Goal: Task Accomplishment & Management: Manage account settings

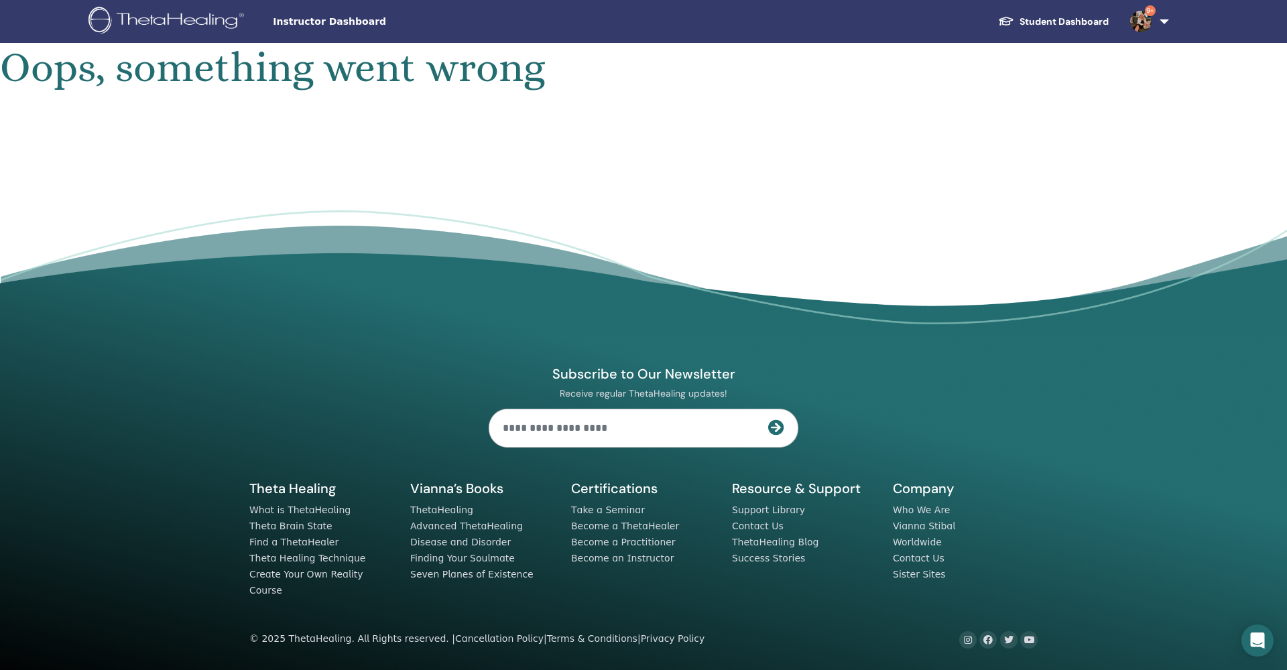
click at [1163, 25] on link "9+" at bounding box center [1146, 21] width 55 height 43
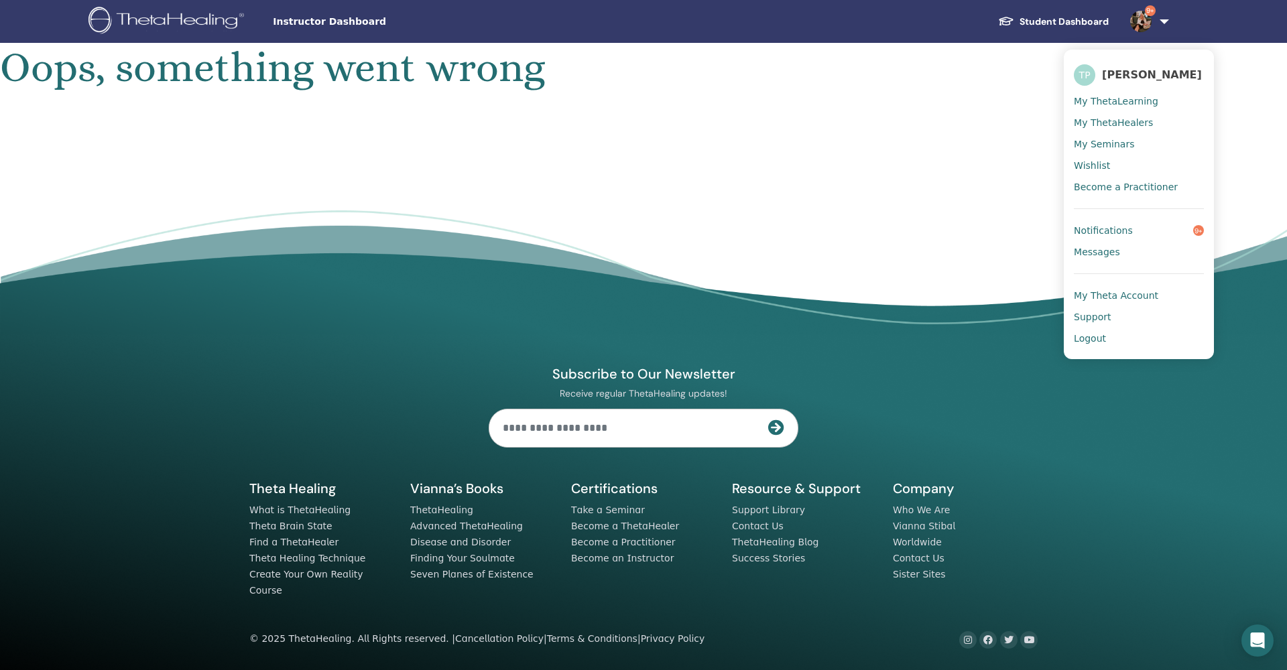
click at [1116, 141] on span "My Seminars" at bounding box center [1104, 144] width 60 height 12
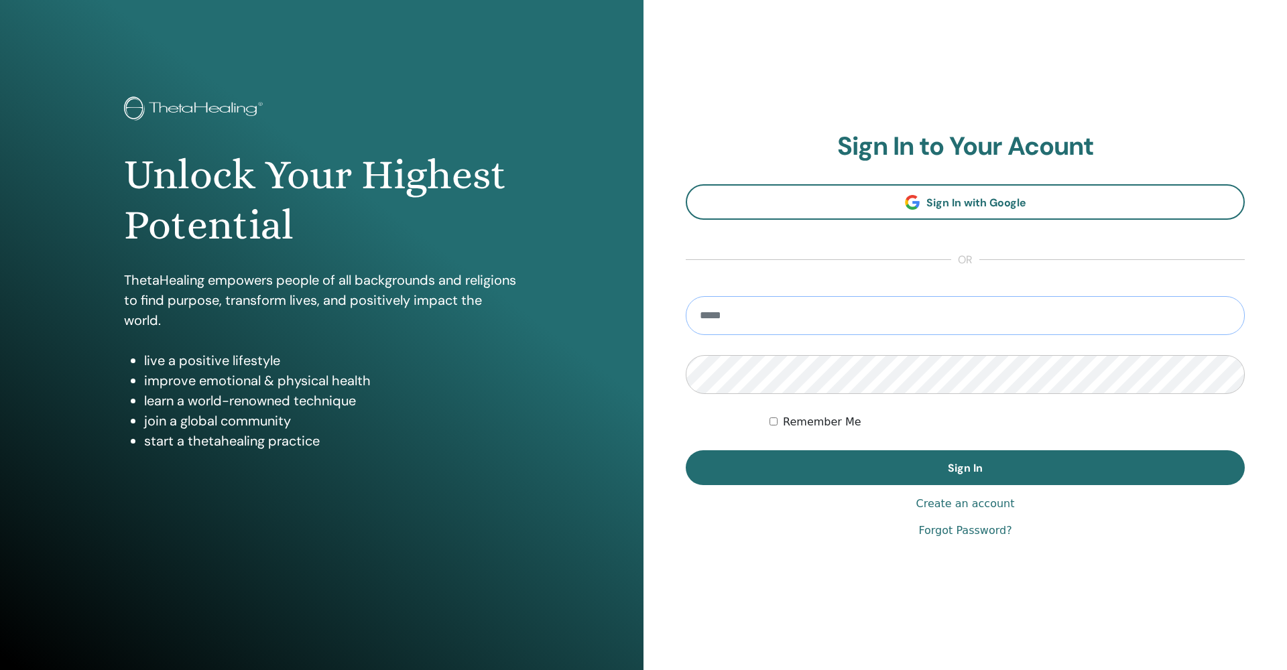
type input "**********"
click at [965, 468] on button "Sign In" at bounding box center [965, 467] width 559 height 35
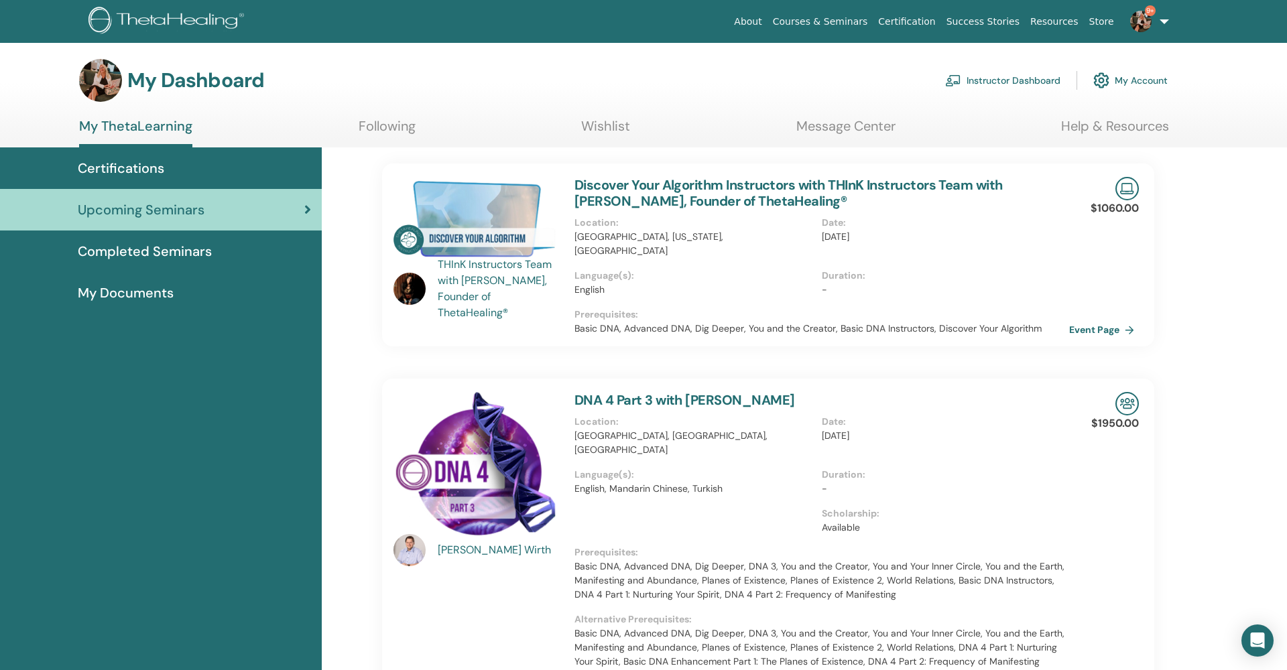
click at [1021, 86] on link "Instructor Dashboard" at bounding box center [1002, 80] width 115 height 29
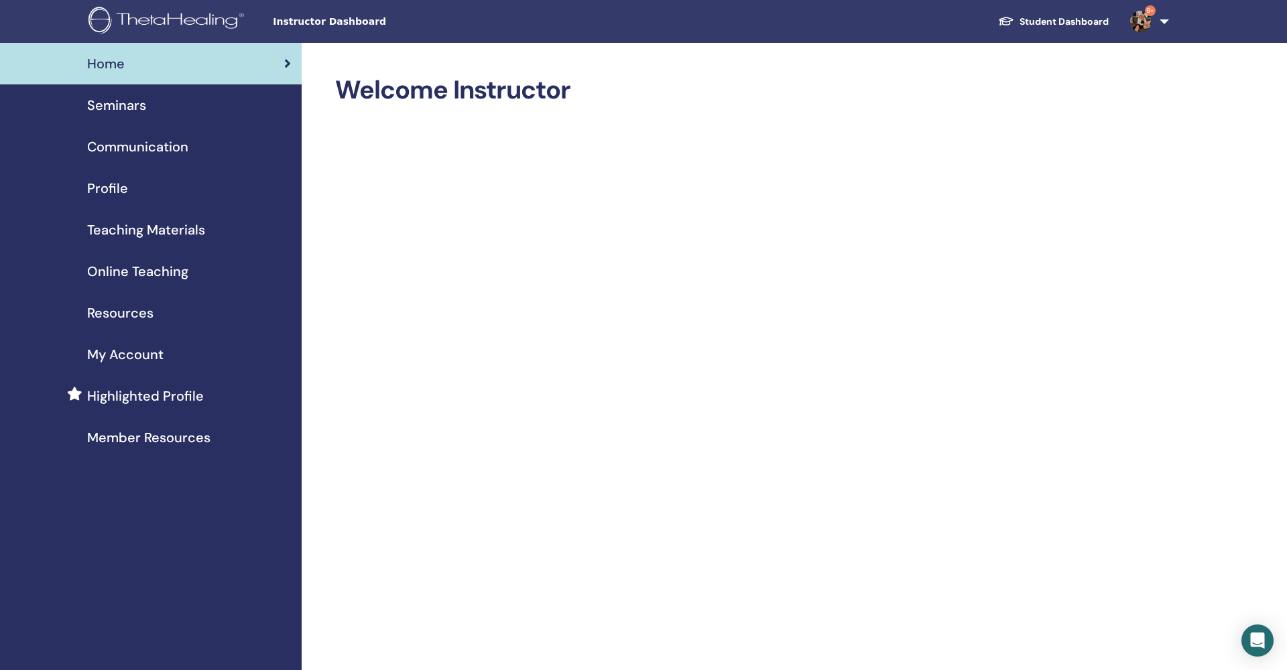
click at [109, 105] on span "Seminars" at bounding box center [116, 105] width 59 height 20
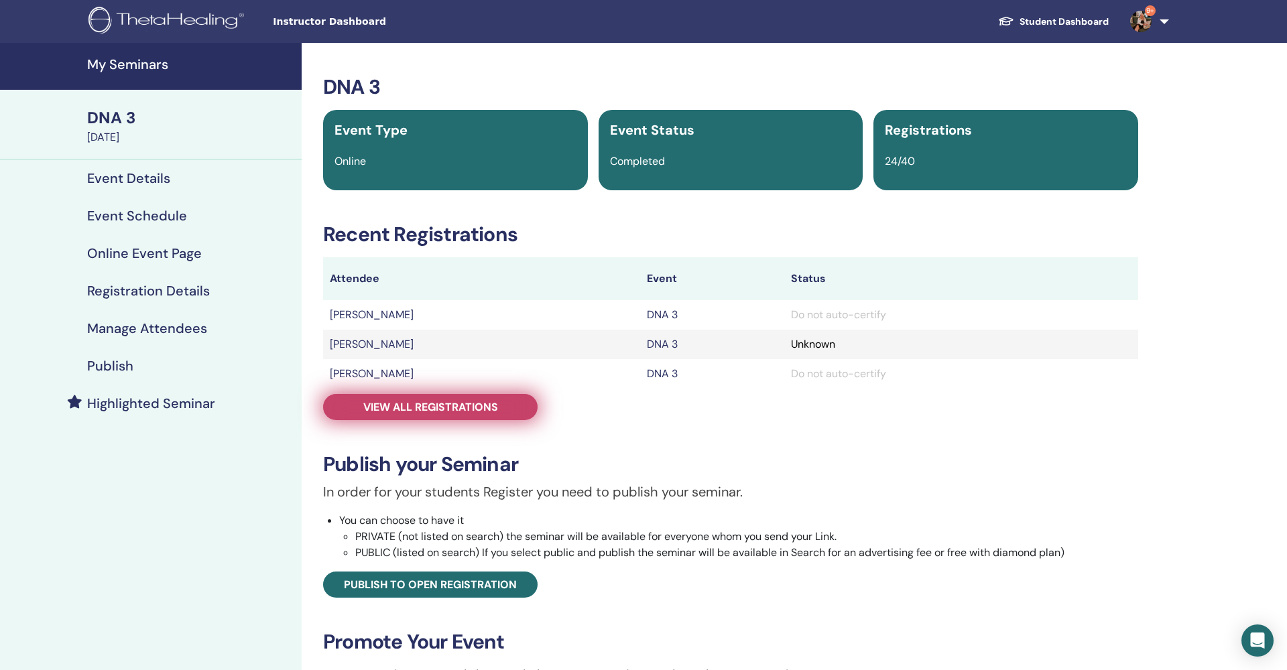
click at [477, 399] on link "View all registrations" at bounding box center [430, 407] width 214 height 26
